Goal: Information Seeking & Learning: Learn about a topic

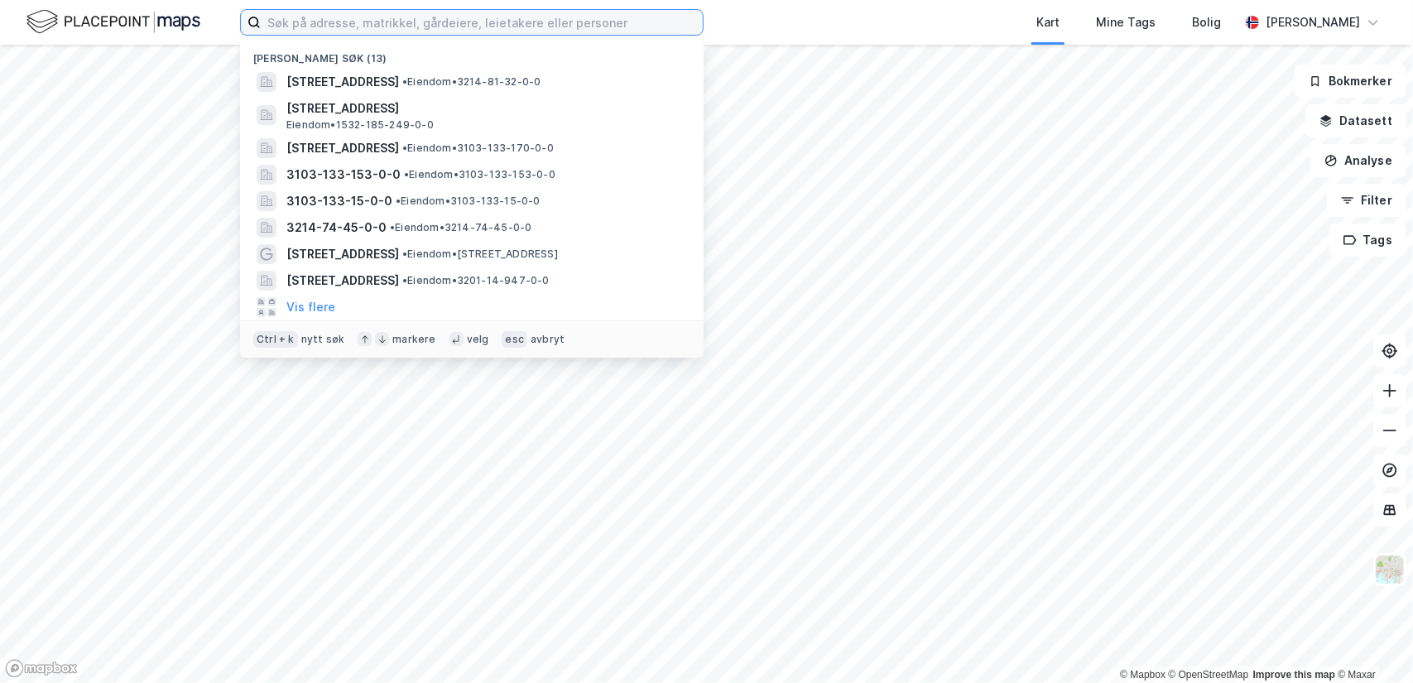
click at [624, 26] on input at bounding box center [482, 22] width 442 height 25
paste input "[STREET_ADDRESS]"
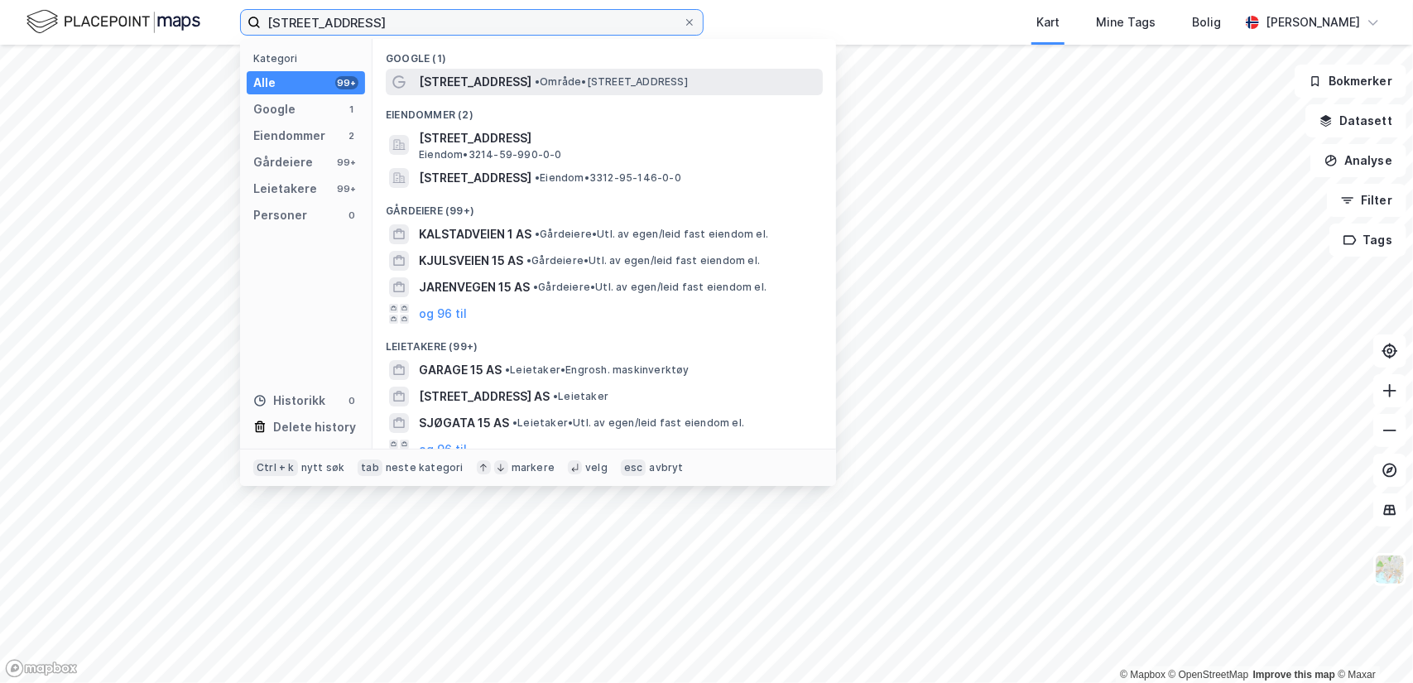
type input "[STREET_ADDRESS]"
click at [538, 79] on span "• Område • [STREET_ADDRESS] Frogn" at bounding box center [611, 81] width 153 height 13
click at [382, 22] on input "[STREET_ADDRESS]" at bounding box center [472, 22] width 422 height 25
click at [456, 81] on span "[STREET_ADDRESS]" at bounding box center [475, 82] width 113 height 20
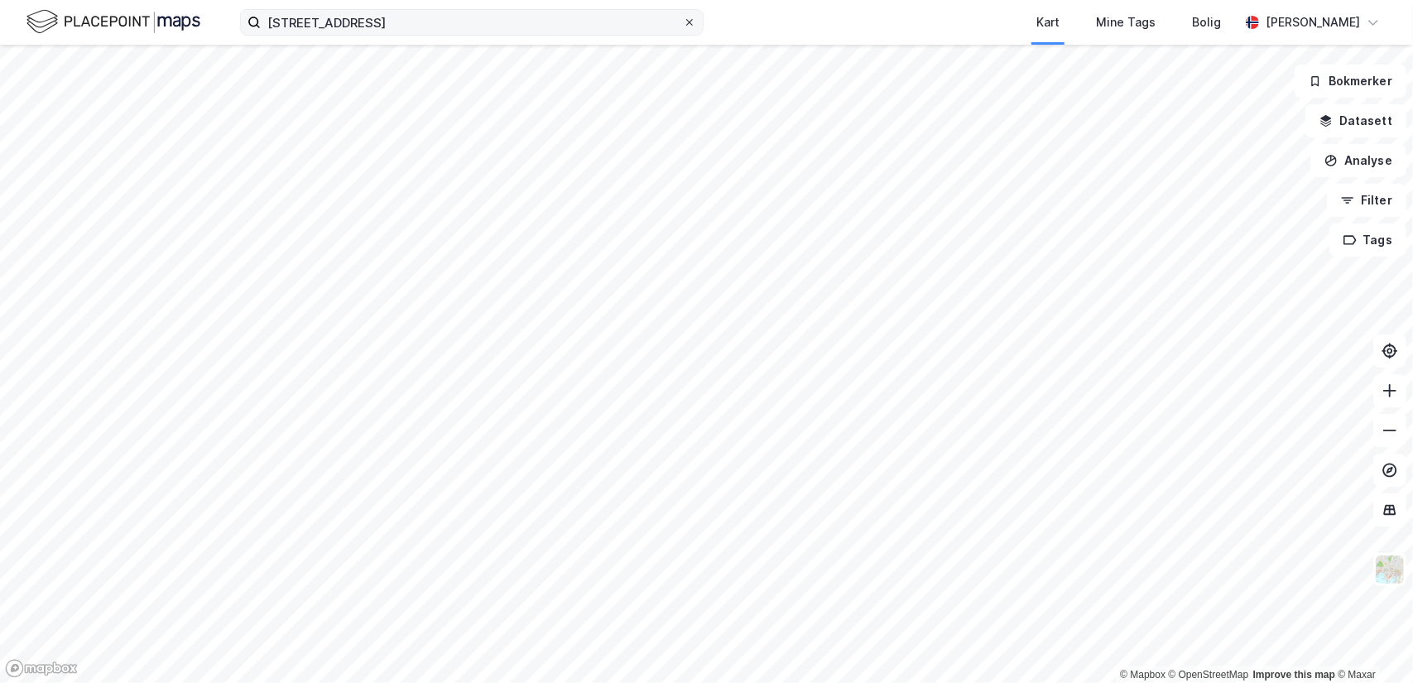
click at [687, 20] on icon at bounding box center [689, 22] width 7 height 7
click at [683, 20] on input "[STREET_ADDRESS]" at bounding box center [472, 22] width 422 height 25
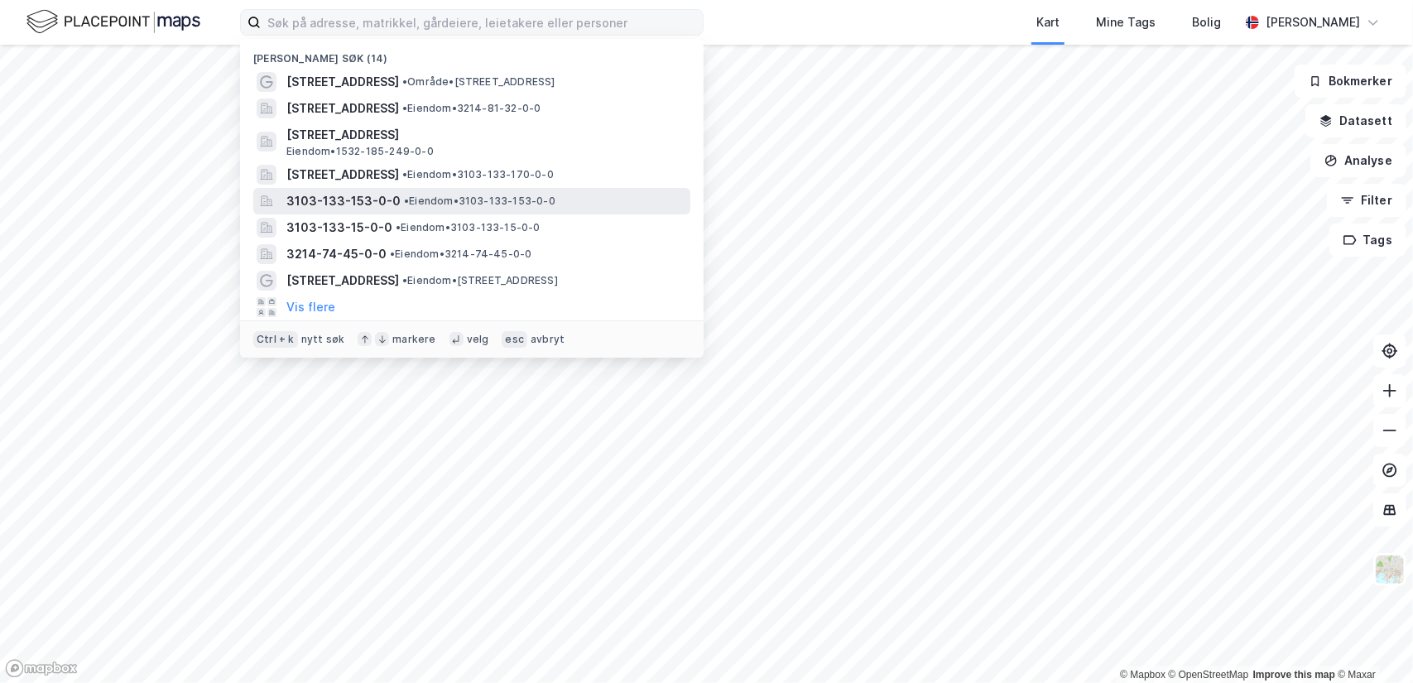
click at [326, 204] on span "3103-133-153-0-0" at bounding box center [343, 201] width 114 height 20
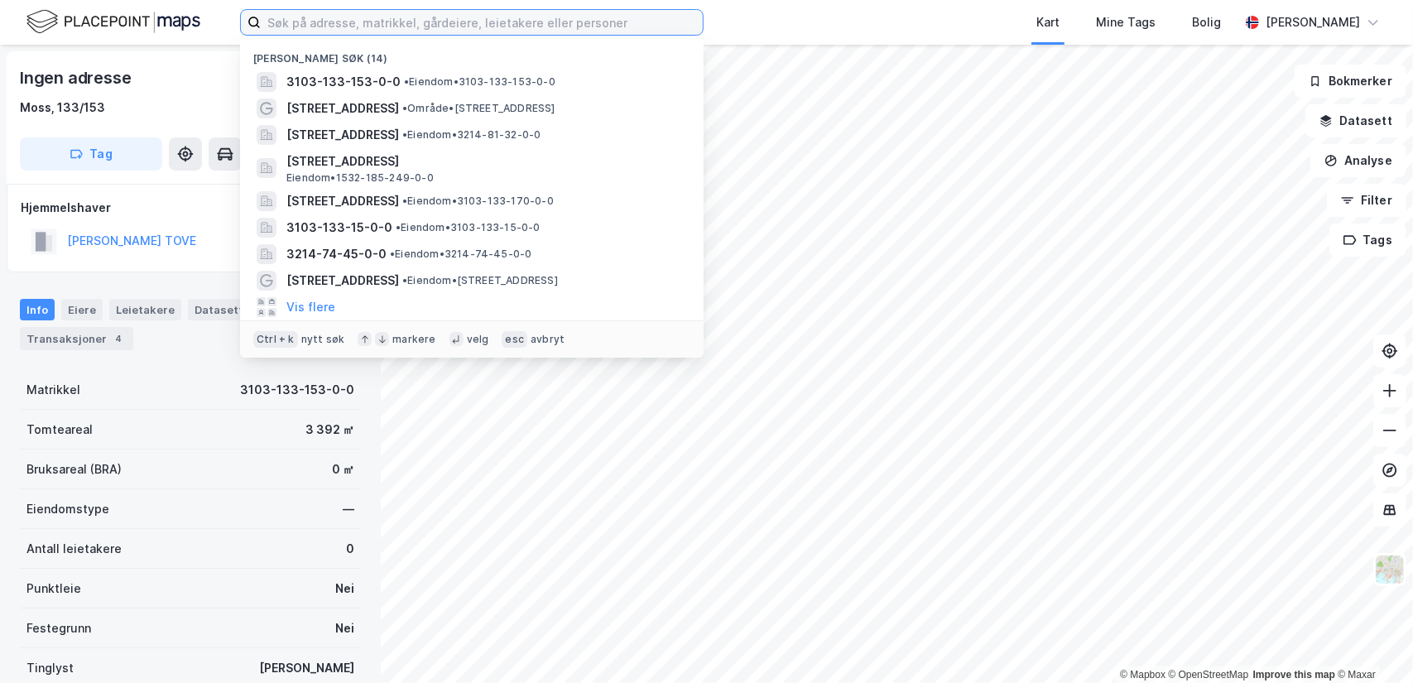
click at [334, 22] on input at bounding box center [482, 22] width 442 height 25
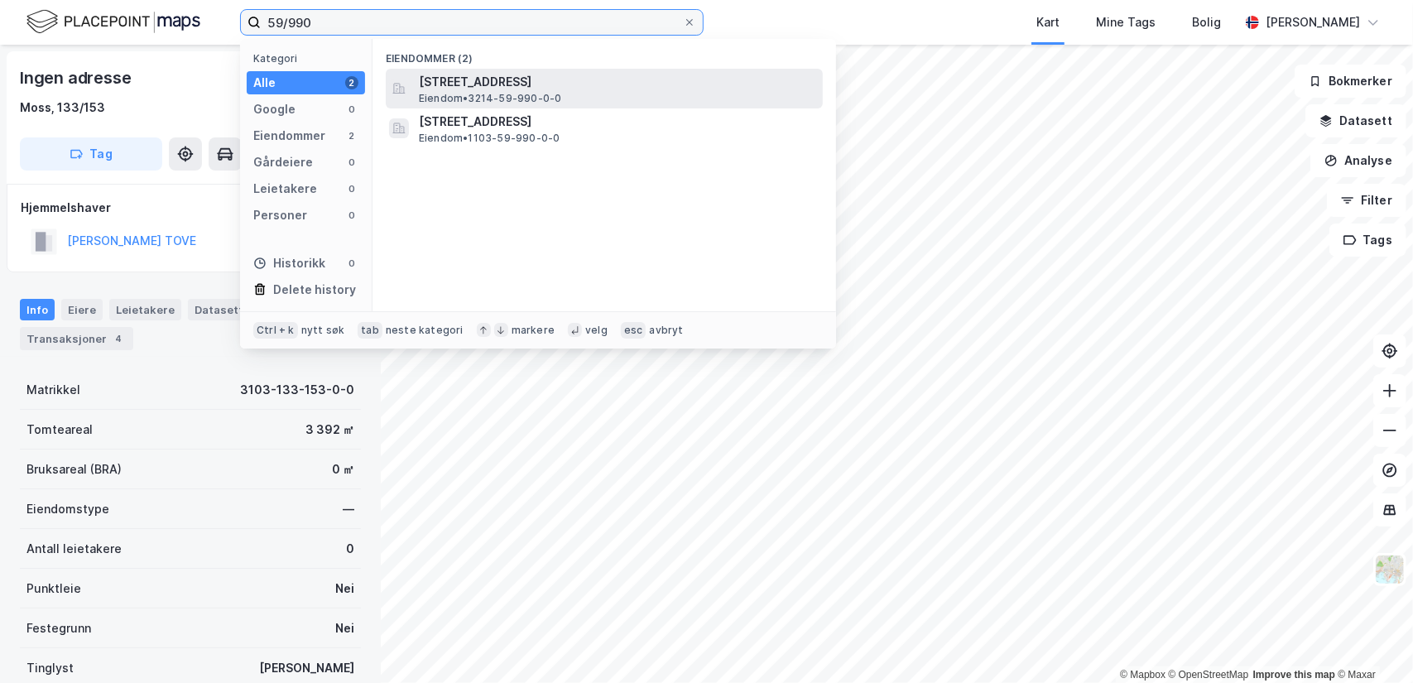
type input "59/990"
click at [442, 81] on span "[STREET_ADDRESS]" at bounding box center [617, 82] width 397 height 20
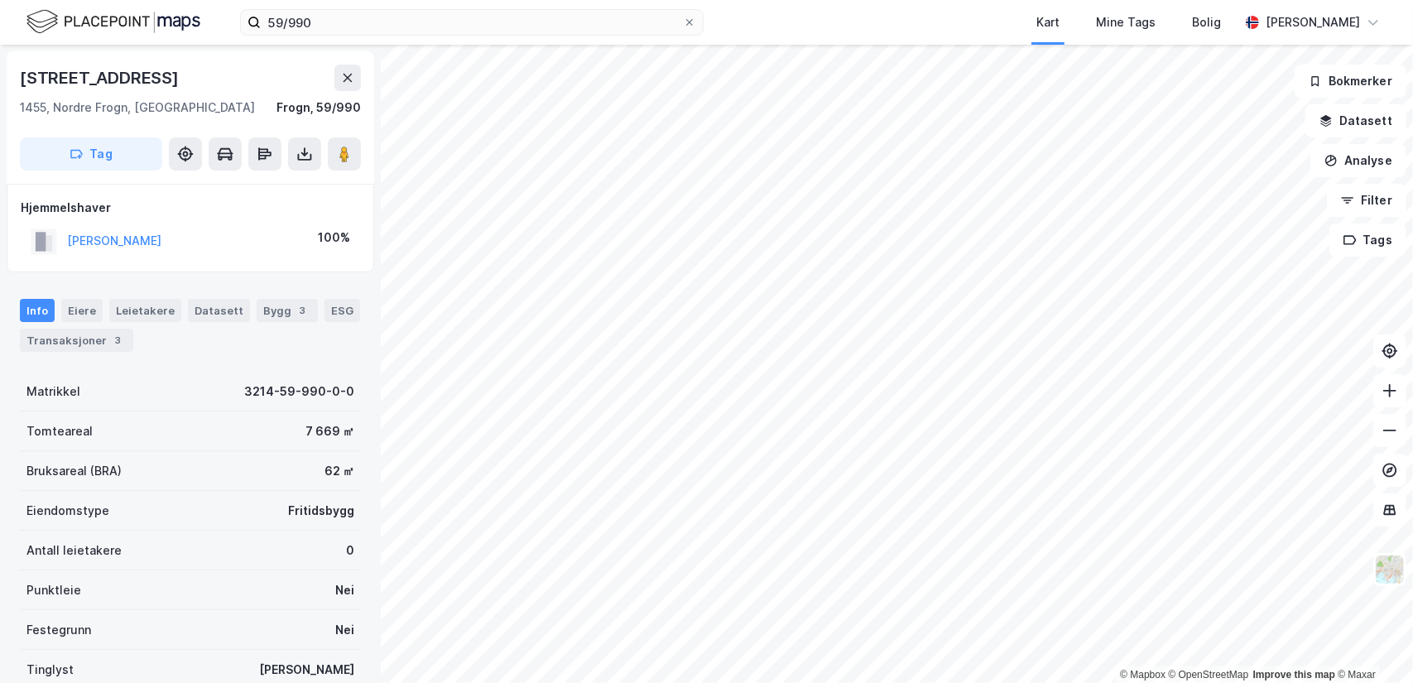
click at [458, 0] on html "59/990 Kart Mine Tags Bolig [PERSON_NAME] © Mapbox © OpenStreetMap Improve this…" at bounding box center [706, 341] width 1413 height 683
